Goal: Task Accomplishment & Management: Use online tool/utility

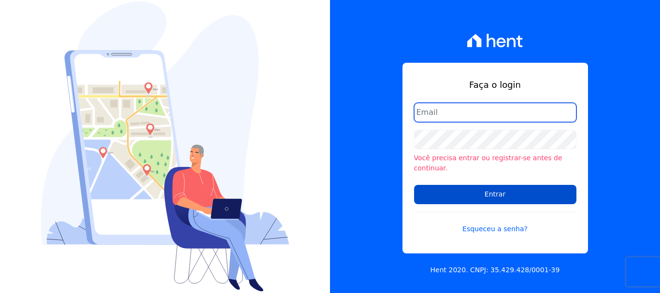
type input "[PERSON_NAME][EMAIL_ADDRESS][DOMAIN_NAME]"
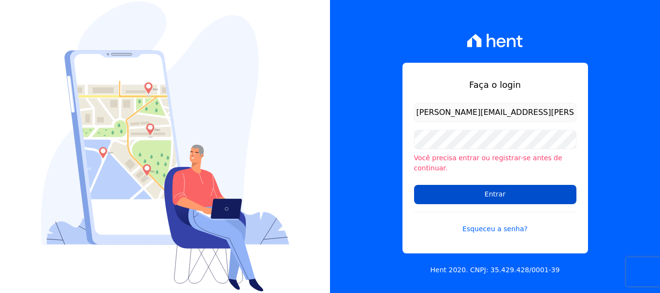
click at [499, 186] on input "Entrar" at bounding box center [495, 194] width 162 height 19
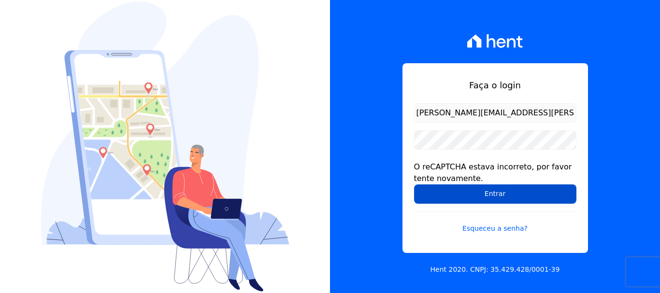
click at [497, 197] on input "Entrar" at bounding box center [495, 194] width 162 height 19
click at [446, 204] on form "rodrigo.villalva@grupozarin.com.br O reCAPTCHA estava incorreto, por favor tent…" at bounding box center [495, 174] width 162 height 142
click at [458, 194] on input "Entrar" at bounding box center [495, 194] width 162 height 19
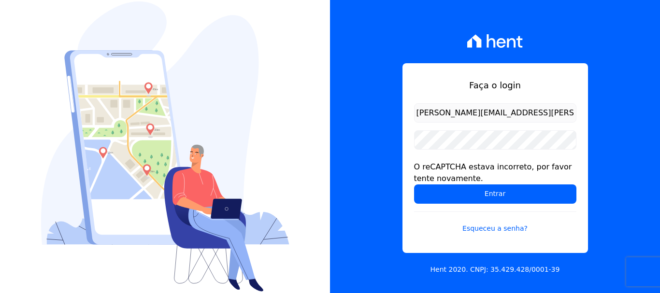
click at [540, 200] on input "Entrar" at bounding box center [495, 194] width 162 height 19
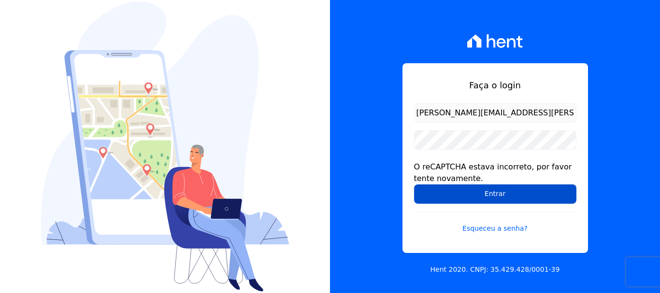
click at [498, 191] on input "Entrar" at bounding box center [495, 194] width 162 height 19
click at [513, 200] on input "Entrar" at bounding box center [495, 194] width 162 height 19
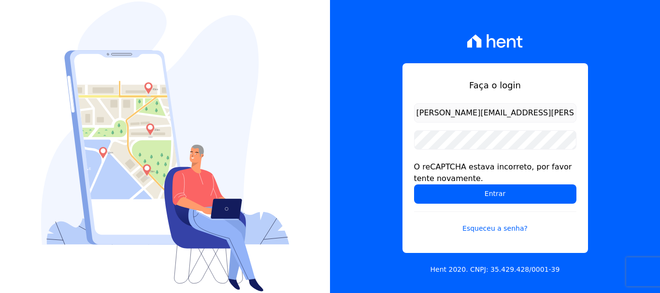
click at [560, 110] on input "rodrigo.villalva@grupozarin.com.br" at bounding box center [495, 112] width 162 height 19
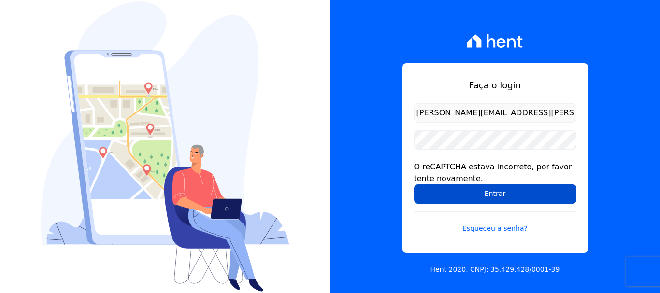
click at [528, 199] on input "Entrar" at bounding box center [495, 194] width 162 height 19
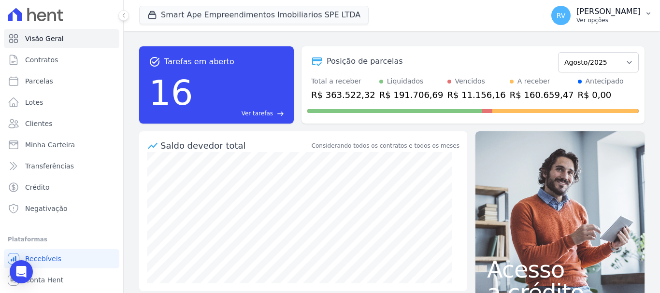
drag, startPoint x: 617, startPoint y: 17, endPoint x: 611, endPoint y: 24, distance: 8.5
click at [617, 17] on p "Ver opções" at bounding box center [608, 20] width 64 height 8
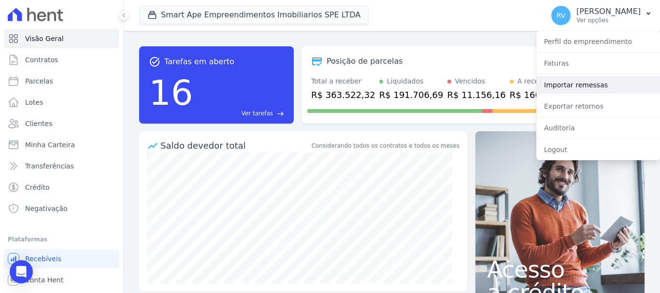
click at [583, 82] on link "Importar remessas" at bounding box center [598, 84] width 124 height 17
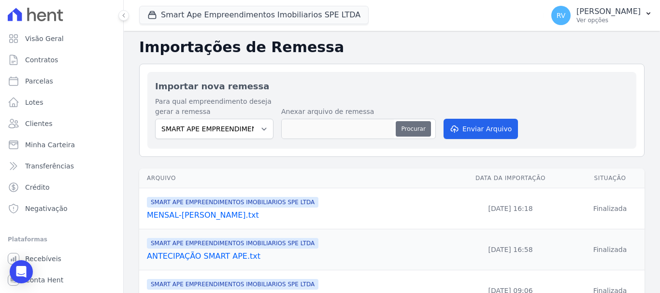
click at [417, 128] on button "Procurar" at bounding box center [413, 128] width 35 height 15
type input "MENSAL.[DEMOGRAPHIC_DATA].txt"
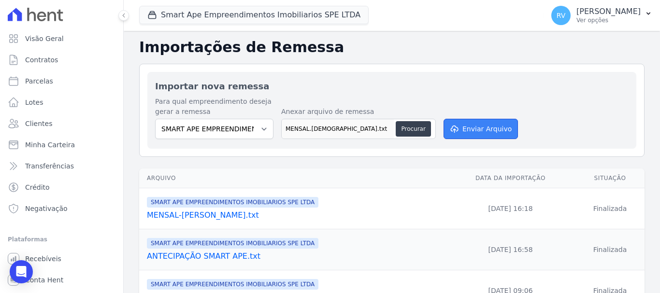
click at [474, 127] on button "Enviar Arquivo" at bounding box center [480, 129] width 74 height 20
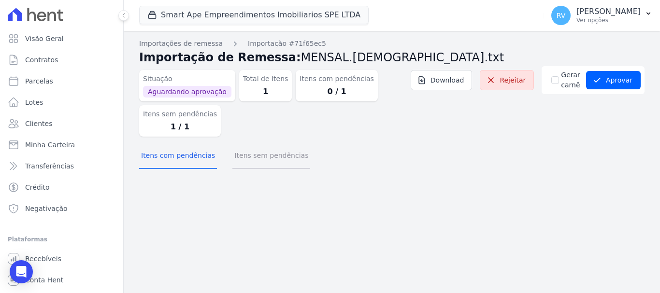
click at [259, 157] on button "Itens sem pendências" at bounding box center [271, 156] width 78 height 25
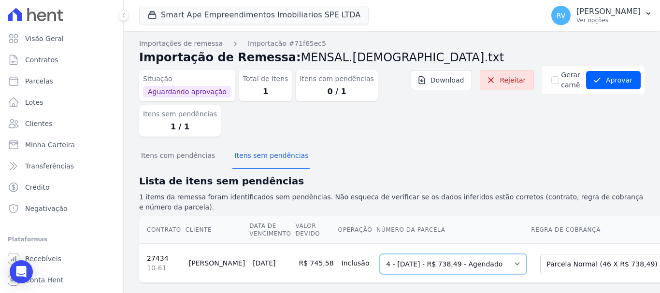
click at [446, 272] on select "Selecione uma 4 - [DATE] - R$ 738,49 - Agendado 5 - [DATE] - R$ 738,49 - Agenda…" at bounding box center [453, 264] width 147 height 20
click at [380, 254] on select "Selecione uma 4 - [DATE] - R$ 738,49 - Agendado 5 - [DATE] - R$ 738,49 - Agenda…" at bounding box center [453, 264] width 147 height 20
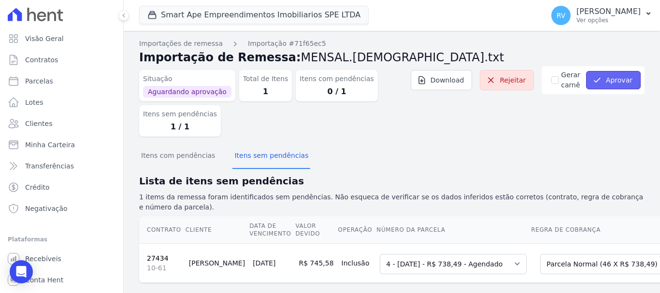
click at [605, 74] on button "Aprovar" at bounding box center [613, 80] width 55 height 18
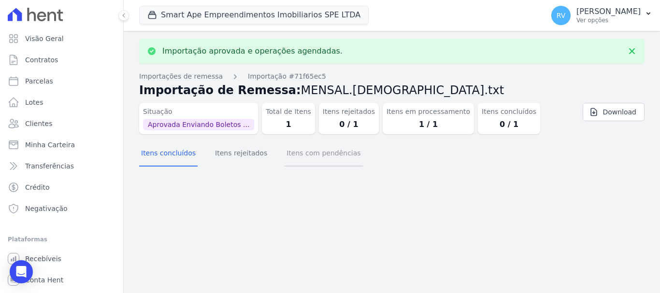
click at [304, 156] on button "Itens com pendências" at bounding box center [324, 154] width 78 height 25
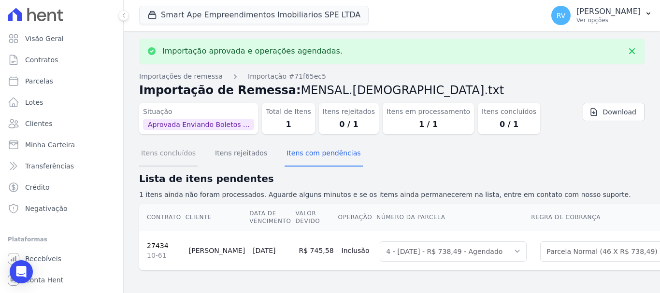
click at [169, 152] on button "Itens concluídos" at bounding box center [168, 154] width 58 height 25
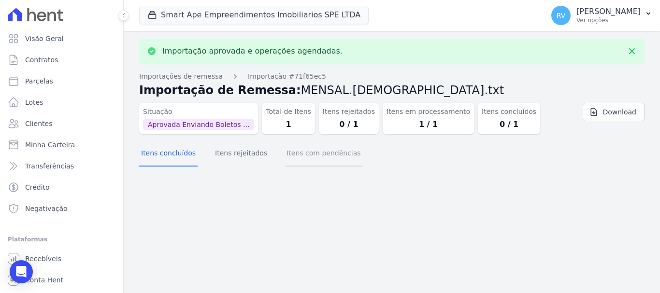
click at [318, 152] on button "Itens com pendências" at bounding box center [324, 154] width 78 height 25
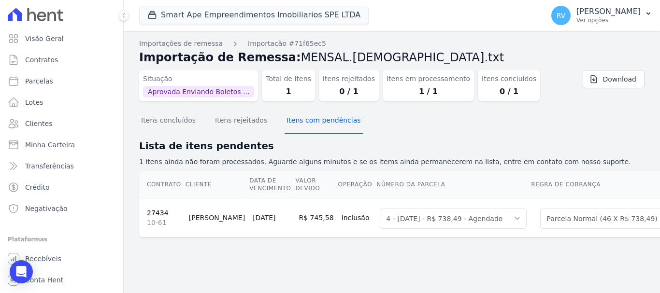
click at [316, 128] on button "Itens com pendências" at bounding box center [324, 121] width 78 height 25
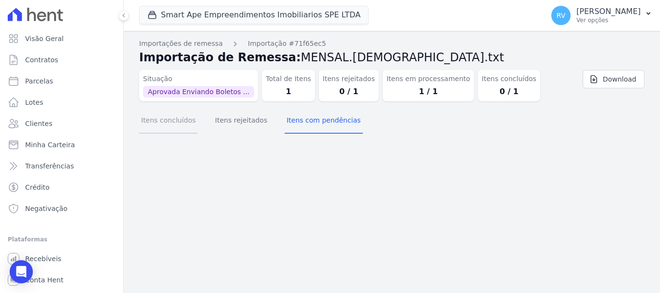
click at [164, 118] on button "Itens concluídos" at bounding box center [168, 121] width 58 height 25
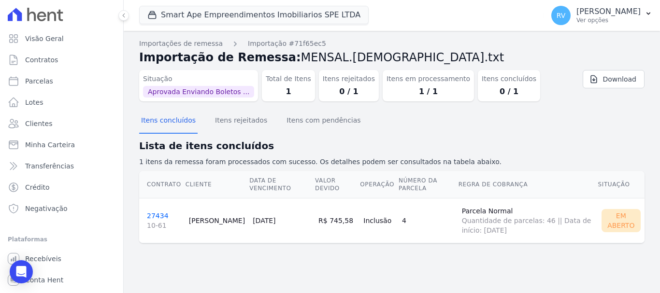
click at [161, 221] on span "10-61" at bounding box center [164, 226] width 34 height 10
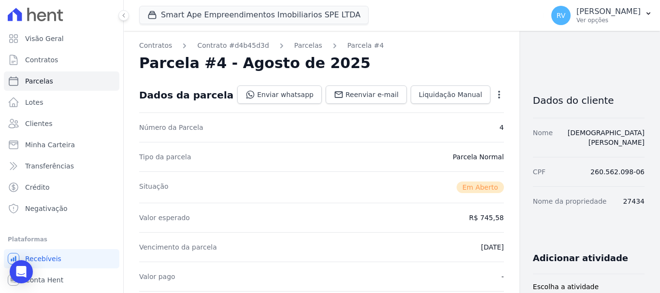
scroll to position [242, 0]
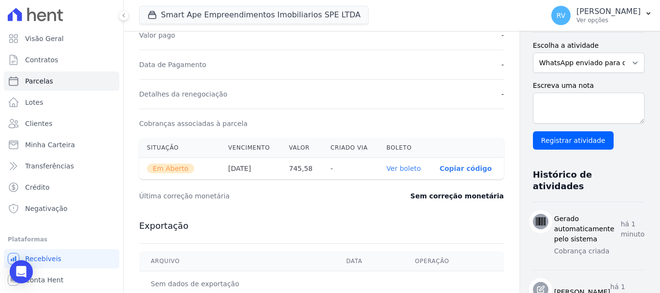
click at [386, 169] on link "Ver boleto" at bounding box center [403, 169] width 34 height 8
